Goal: Transaction & Acquisition: Obtain resource

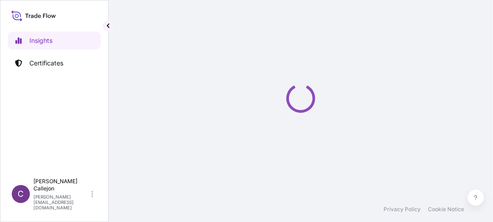
select select "2025"
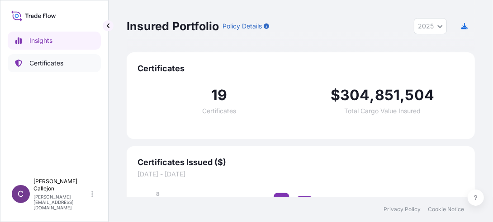
click at [46, 66] on p "Certificates" at bounding box center [46, 63] width 34 height 9
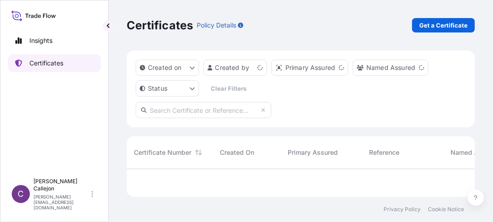
scroll to position [26, 341]
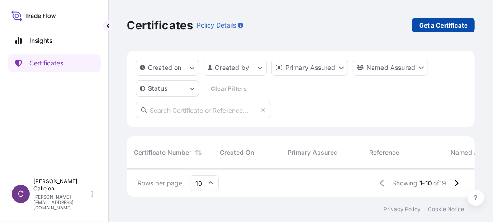
click at [450, 26] on p "Get a Certificate" at bounding box center [443, 25] width 48 height 9
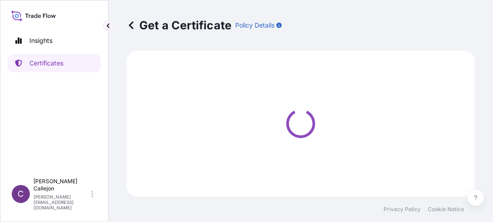
select select "Sea"
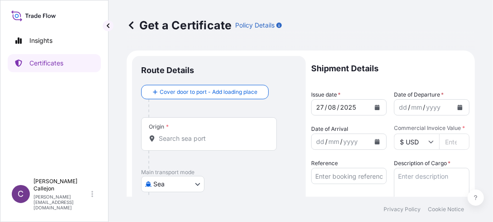
click at [168, 140] on input "Origin *" at bounding box center [212, 138] width 107 height 9
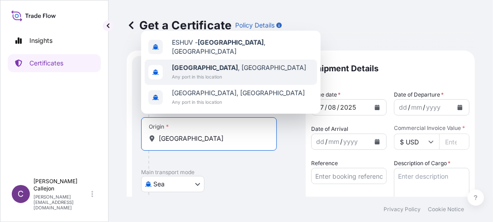
click at [187, 69] on b "[GEOGRAPHIC_DATA]" at bounding box center [205, 68] width 66 height 8
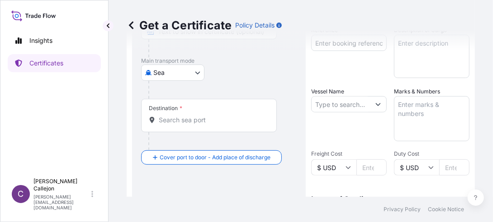
scroll to position [136, 0]
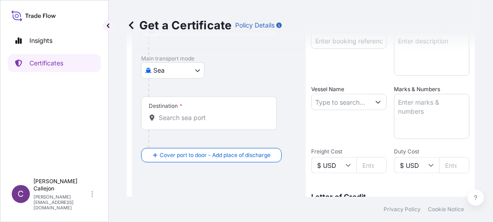
type input "[GEOGRAPHIC_DATA], [GEOGRAPHIC_DATA]"
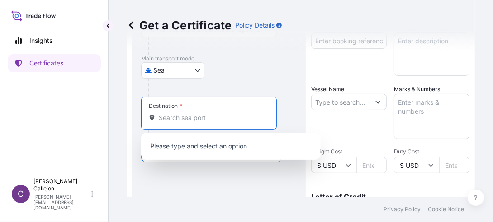
click at [181, 115] on input "Destination *" at bounding box center [212, 117] width 107 height 9
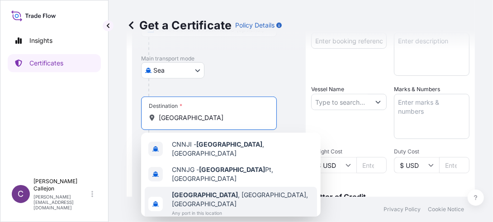
click at [192, 192] on b "[GEOGRAPHIC_DATA]" at bounding box center [205, 195] width 66 height 8
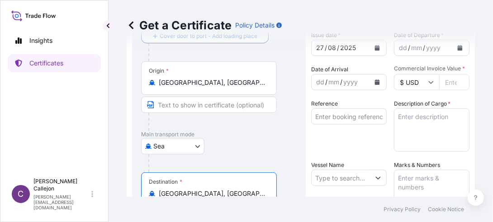
scroll to position [0, 0]
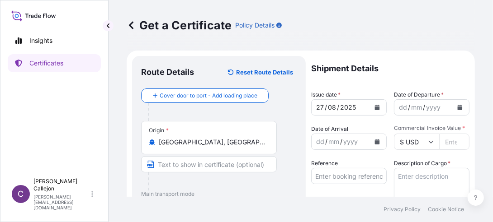
type input "[GEOGRAPHIC_DATA], [GEOGRAPHIC_DATA], [GEOGRAPHIC_DATA]"
click at [375, 108] on icon "Calendar" at bounding box center [377, 107] width 5 height 5
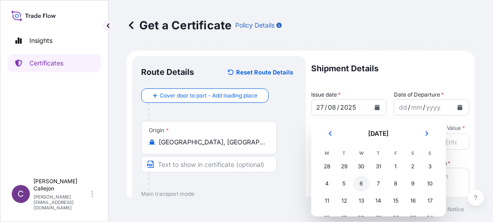
scroll to position [34, 0]
click at [410, 184] on div "23" at bounding box center [413, 184] width 16 height 16
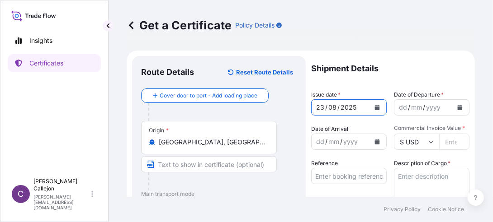
click at [410, 109] on div "mm" at bounding box center [416, 107] width 13 height 11
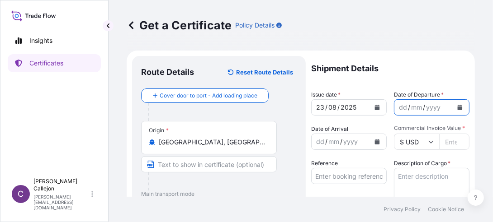
click at [457, 108] on icon "Calendar" at bounding box center [459, 107] width 5 height 5
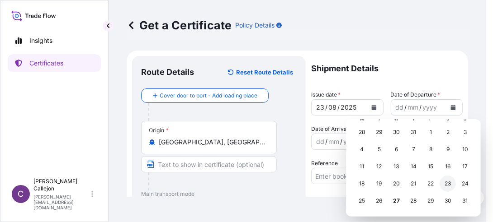
click at [448, 184] on div "23" at bounding box center [447, 184] width 16 height 16
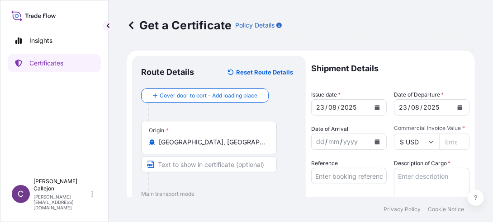
click at [444, 143] on input "Commercial Invoice Value *" at bounding box center [454, 142] width 30 height 16
type input "15942008.64"
click at [362, 179] on input "Reference" at bounding box center [348, 176] width 75 height 16
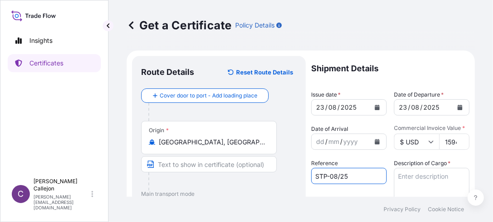
type input "STP-08/25"
click at [432, 175] on textarea "Description of Cargo *" at bounding box center [431, 189] width 75 height 43
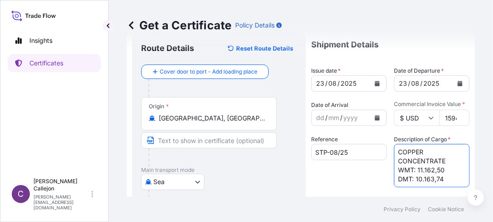
scroll to position [55, 0]
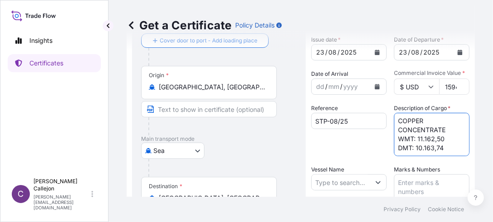
type textarea "COPPER CONCENTRATE WMT: 11.162,50 DMT: 10.163,74"
click at [377, 184] on icon "Show suggestions" at bounding box center [377, 182] width 5 height 5
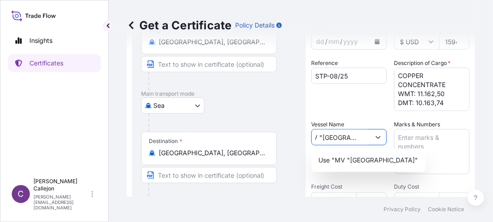
scroll to position [0, 11]
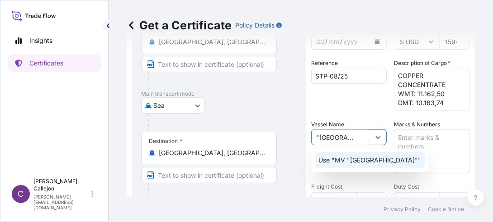
click at [356, 162] on p "Use "MV "[GEOGRAPHIC_DATA]""" at bounding box center [370, 160] width 103 height 9
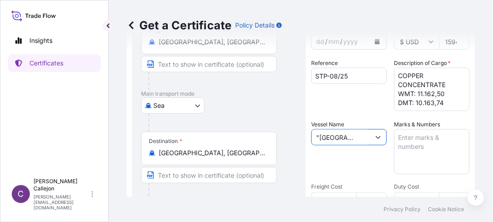
type input "MV "[GEOGRAPHIC_DATA]""
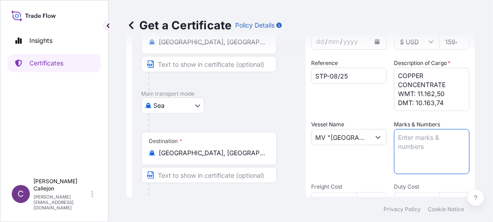
click at [418, 147] on textarea "Marks & Numbers" at bounding box center [431, 151] width 75 height 45
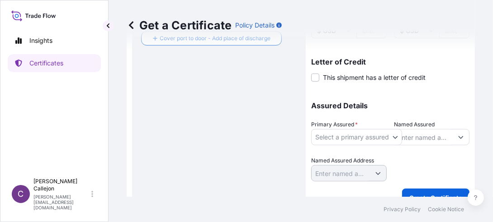
scroll to position [281, 0]
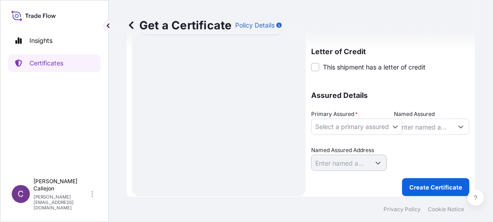
type textarea "2025-026"
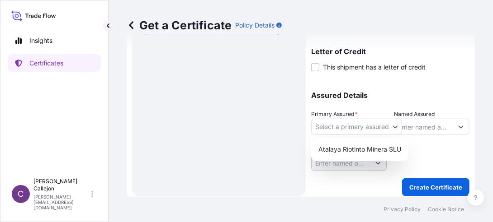
click at [396, 125] on body "Insights Certificates C [PERSON_NAME] [PERSON_NAME][EMAIL_ADDRESS][DOMAIN_NAME]…" at bounding box center [246, 111] width 493 height 222
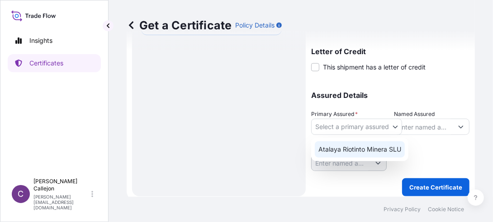
click at [367, 150] on div "Atalaya Riotinto Minera SLU" at bounding box center [360, 149] width 90 height 16
select select "31463"
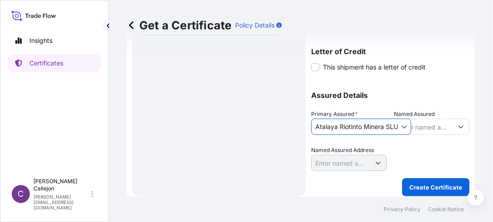
scroll to position [286, 0]
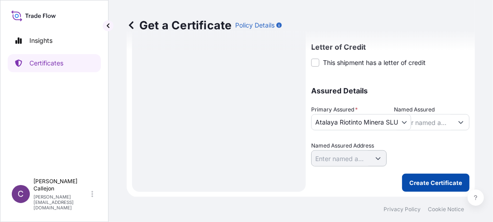
click at [414, 184] on p "Create Certificate" at bounding box center [435, 183] width 53 height 9
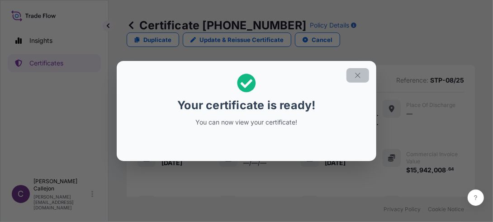
click at [358, 80] on button "button" at bounding box center [357, 75] width 23 height 14
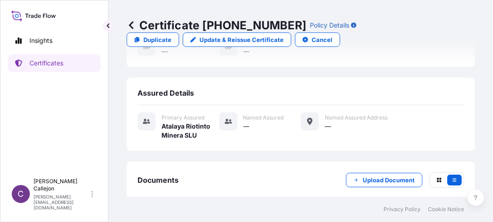
scroll to position [264, 0]
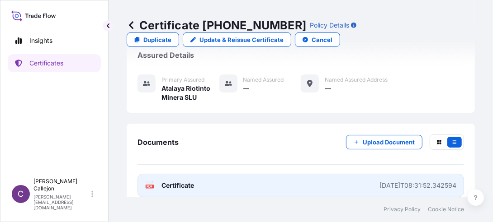
click at [171, 181] on span "Certificate" at bounding box center [177, 185] width 33 height 9
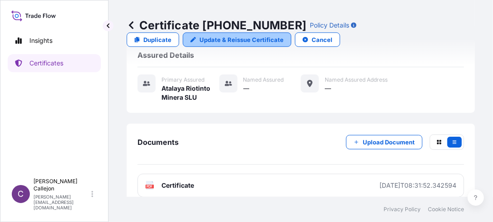
click at [232, 43] on p "Update & Reissue Certificate" at bounding box center [241, 39] width 84 height 9
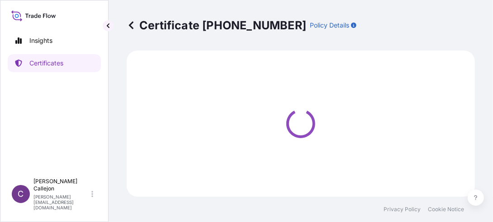
select select "Sea"
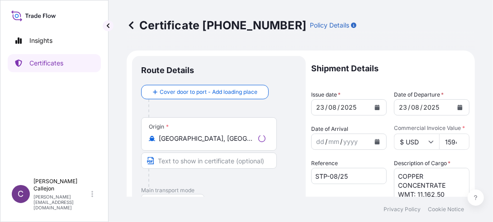
select select "31463"
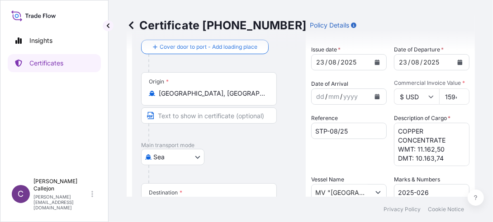
scroll to position [0, 31]
drag, startPoint x: 441, startPoint y: 97, endPoint x: 525, endPoint y: 97, distance: 84.1
click at [492, 97] on html "Insights Certificates C [PERSON_NAME] [PERSON_NAME][EMAIL_ADDRESS][DOMAIN_NAME]…" at bounding box center [246, 111] width 493 height 222
drag, startPoint x: 438, startPoint y: 98, endPoint x: 474, endPoint y: 95, distance: 35.8
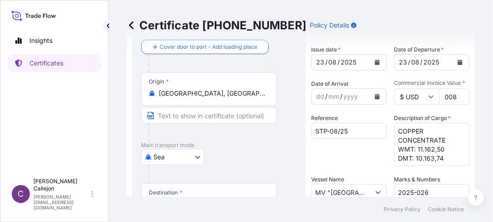
click at [474, 95] on div "Certificate [PHONE_NUMBER] Policy Details Route Details Cover door to port - Ad…" at bounding box center [300, 98] width 384 height 197
click at [455, 99] on input "15941" at bounding box center [454, 97] width 30 height 16
click at [455, 99] on input "15940" at bounding box center [454, 97] width 30 height 16
click at [455, 99] on input "15939" at bounding box center [454, 97] width 30 height 16
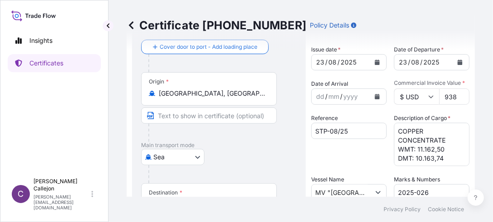
click at [455, 99] on input "15938" at bounding box center [454, 97] width 30 height 16
click at [455, 99] on input "15937" at bounding box center [454, 97] width 30 height 16
click at [455, 99] on input "15936" at bounding box center [454, 97] width 30 height 16
click at [455, 99] on input "15935" at bounding box center [454, 97] width 30 height 16
click at [455, 99] on input "15934" at bounding box center [454, 97] width 30 height 16
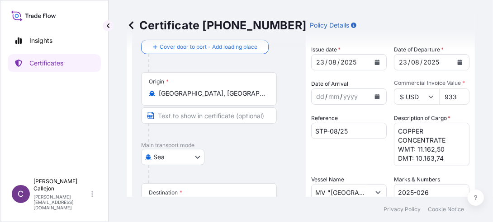
click at [455, 99] on input "15933" at bounding box center [454, 97] width 30 height 16
drag, startPoint x: 438, startPoint y: 97, endPoint x: 457, endPoint y: 96, distance: 19.0
click at [457, 96] on input "15933" at bounding box center [454, 97] width 30 height 16
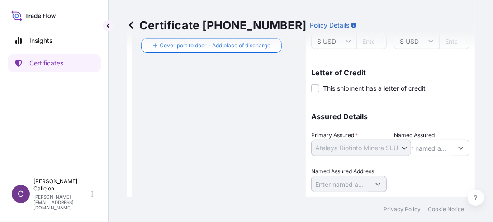
scroll to position [286, 0]
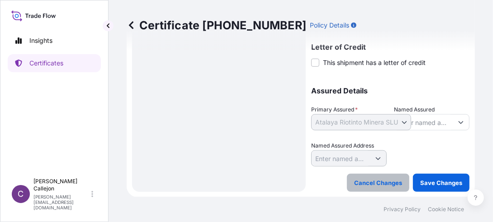
type input "1515"
click at [384, 184] on p "Cancel Changes" at bounding box center [378, 183] width 48 height 9
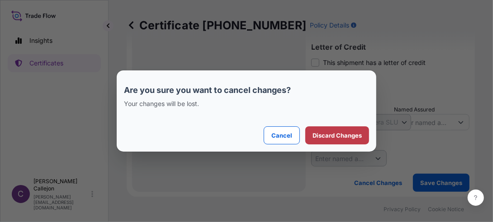
select select "Sea"
select select "31463"
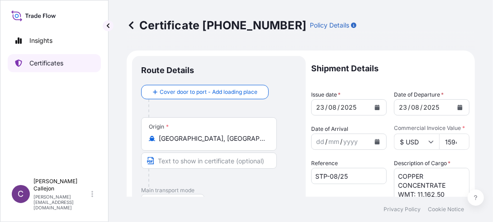
click at [47, 60] on p "Certificates" at bounding box center [46, 63] width 34 height 9
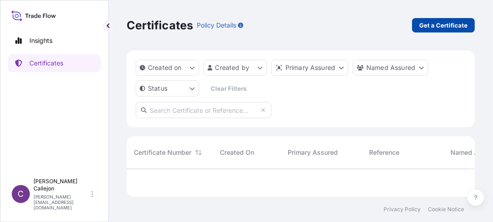
click at [440, 28] on p "Get a Certificate" at bounding box center [443, 25] width 48 height 9
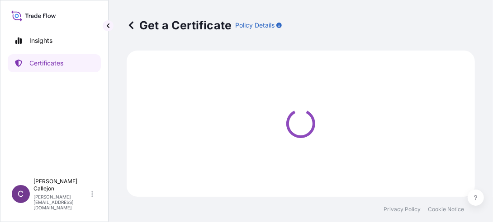
select select "Sea"
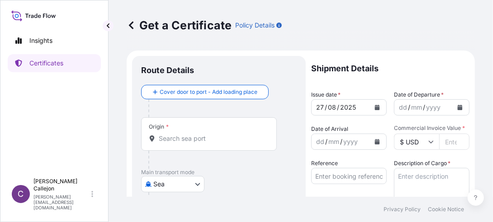
click at [176, 142] on input "Origin *" at bounding box center [212, 138] width 107 height 9
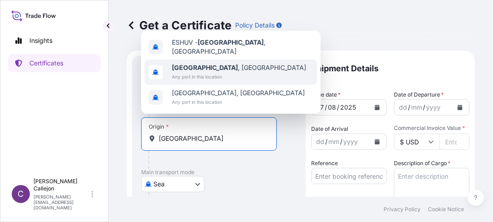
click at [194, 73] on span "Any port in this location" at bounding box center [239, 76] width 134 height 9
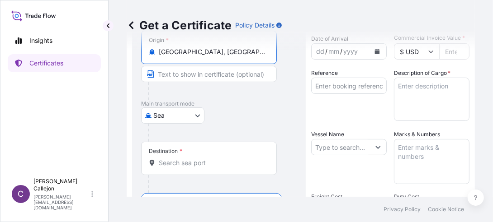
type input "[GEOGRAPHIC_DATA], [GEOGRAPHIC_DATA]"
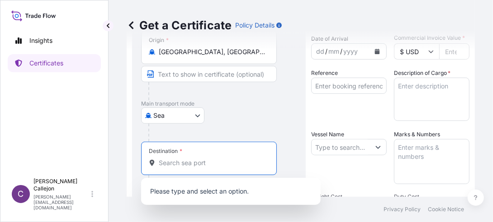
click at [180, 159] on input "Destination *" at bounding box center [212, 163] width 107 height 9
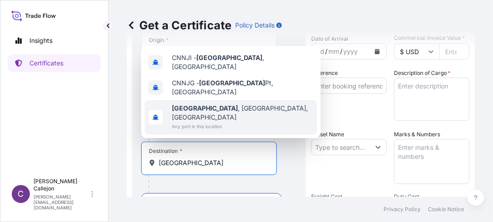
click at [198, 118] on span "[GEOGRAPHIC_DATA] , [GEOGRAPHIC_DATA], [GEOGRAPHIC_DATA]" at bounding box center [242, 113] width 141 height 18
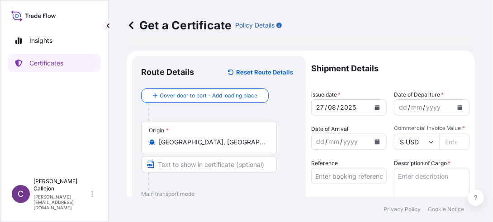
type input "[GEOGRAPHIC_DATA], [GEOGRAPHIC_DATA], [GEOGRAPHIC_DATA]"
click at [375, 108] on icon "Calendar" at bounding box center [377, 107] width 5 height 5
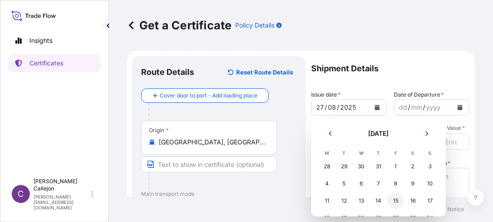
scroll to position [34, 0]
click at [411, 185] on div "23" at bounding box center [413, 184] width 16 height 16
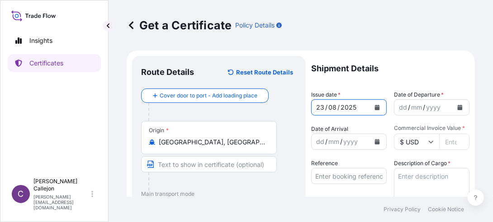
click at [457, 109] on icon "Calendar" at bounding box center [459, 107] width 5 height 5
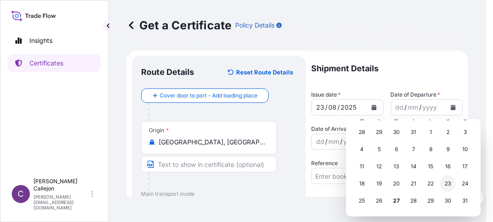
click at [445, 184] on div "23" at bounding box center [447, 184] width 16 height 16
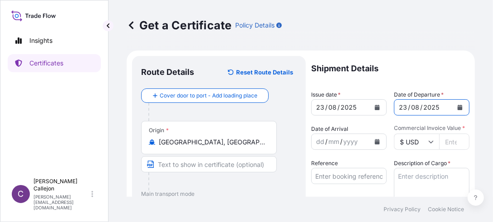
click at [443, 143] on input "Commercial Invoice Value *" at bounding box center [454, 142] width 30 height 16
type input "15010634.02"
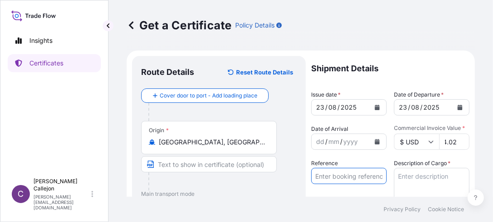
scroll to position [0, 0]
click at [348, 175] on input "Reference" at bounding box center [348, 176] width 75 height 16
type input "TT-07/25"
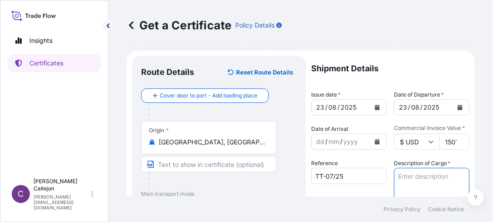
click at [404, 179] on textarea "Description of Cargo *" at bounding box center [431, 189] width 75 height 43
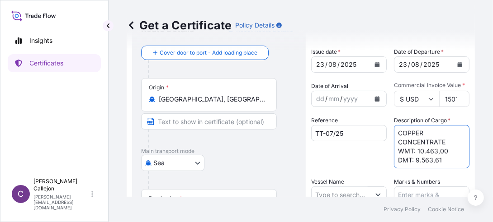
scroll to position [55, 0]
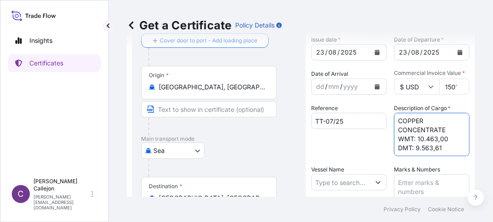
type textarea "COPPER CONCENTRATE WMT: 10.463,00 DMT: 9.563,61"
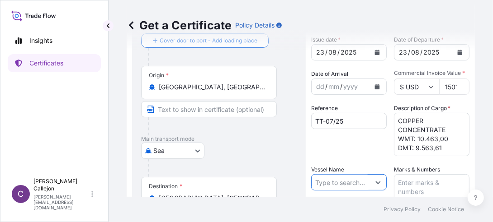
click at [351, 182] on input "Vessel Name" at bounding box center [340, 182] width 58 height 16
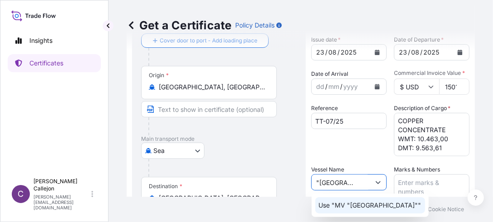
click at [360, 207] on p "Use "MV "[GEOGRAPHIC_DATA]""" at bounding box center [370, 205] width 103 height 9
type input "MV "[GEOGRAPHIC_DATA]""
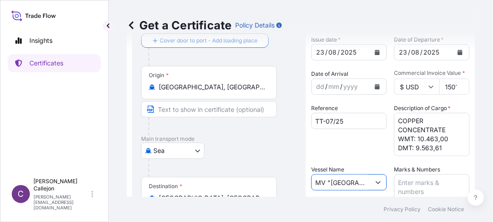
click at [419, 189] on textarea "Marks & Numbers" at bounding box center [431, 196] width 75 height 45
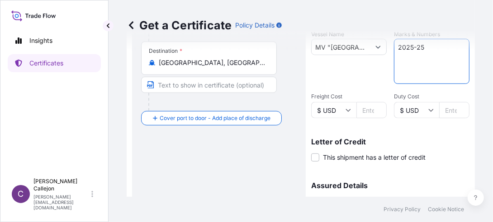
scroll to position [281, 0]
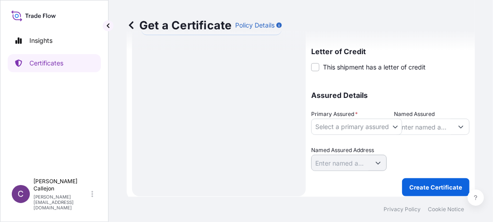
type textarea "2025-25"
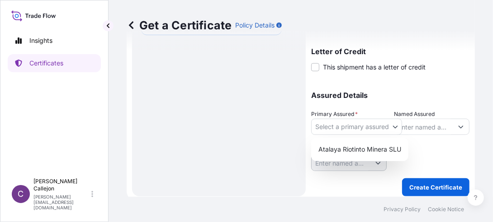
click at [396, 125] on body "Insights Certificates C [PERSON_NAME] [PERSON_NAME][EMAIL_ADDRESS][DOMAIN_NAME]…" at bounding box center [246, 111] width 493 height 222
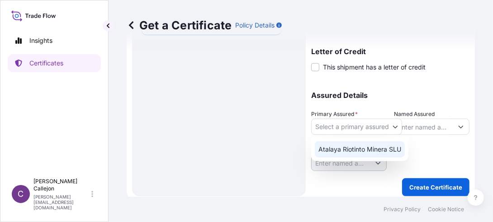
click at [344, 153] on div "Atalaya Riotinto Minera SLU" at bounding box center [360, 149] width 90 height 16
select select "31463"
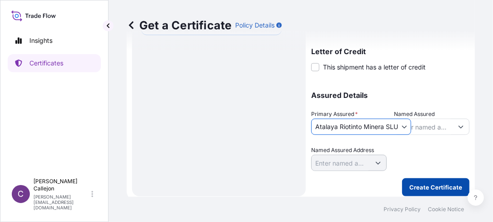
click at [415, 184] on p "Create Certificate" at bounding box center [435, 187] width 53 height 9
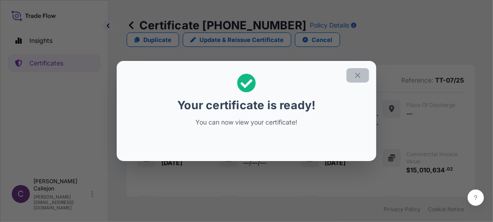
click at [362, 73] on button "button" at bounding box center [357, 75] width 23 height 14
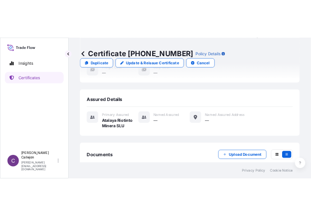
scroll to position [264, 0]
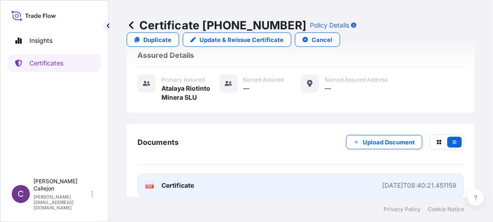
click at [189, 181] on span "Certificate" at bounding box center [177, 185] width 33 height 9
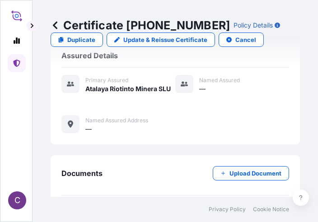
scroll to position [368, 0]
